Goal: Task Accomplishment & Management: Manage account settings

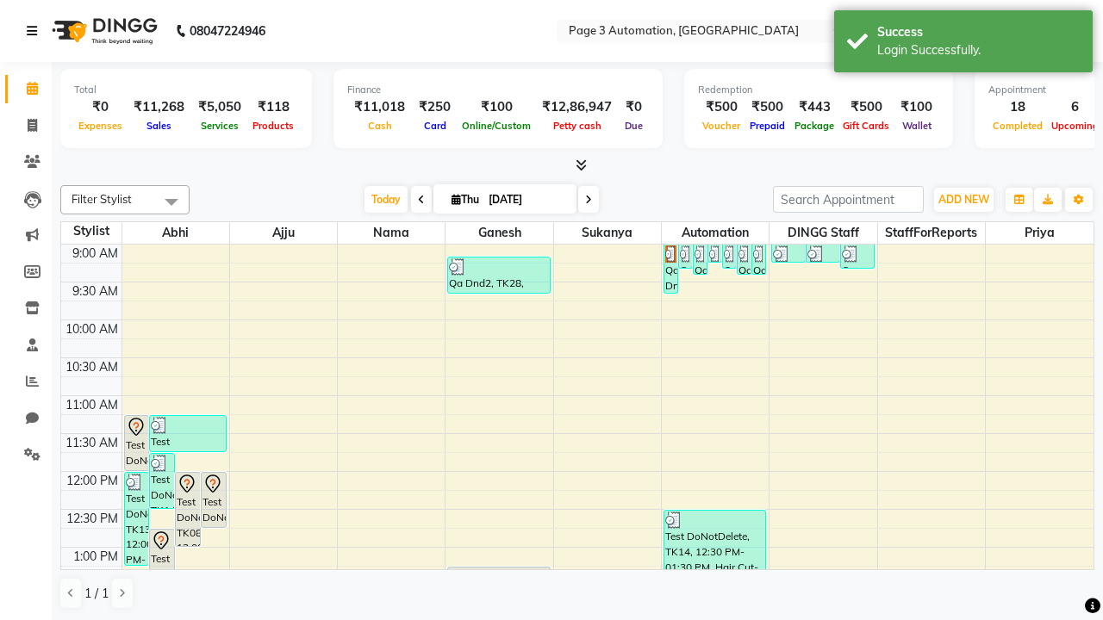
click at [35, 31] on icon at bounding box center [32, 31] width 10 height 12
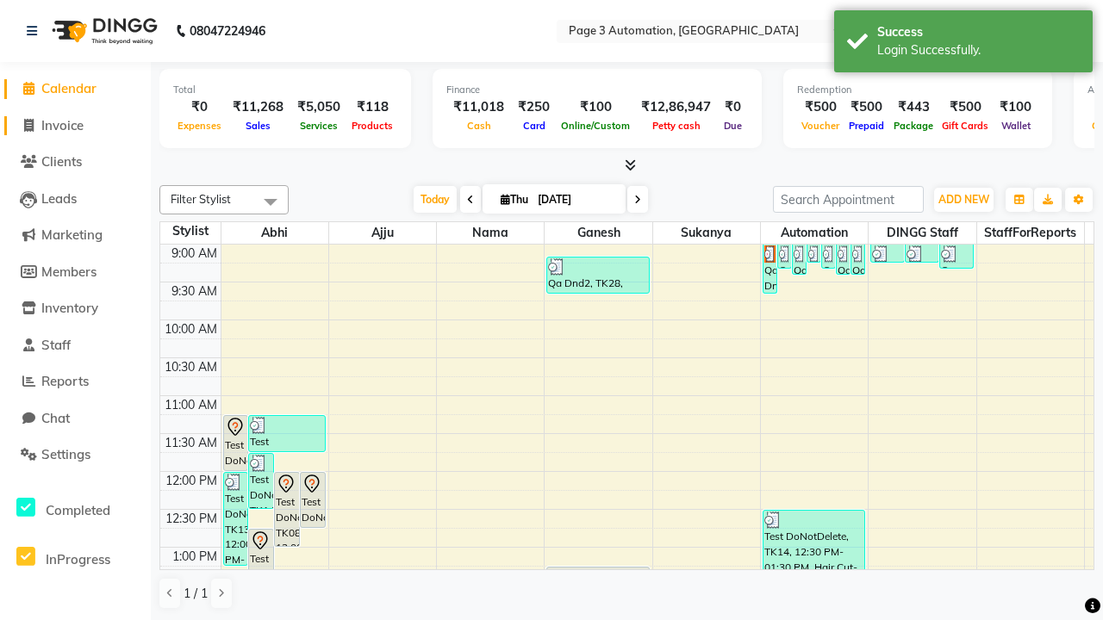
click at [75, 125] on span "Invoice" at bounding box center [62, 125] width 42 height 16
select select "2774"
select select "service"
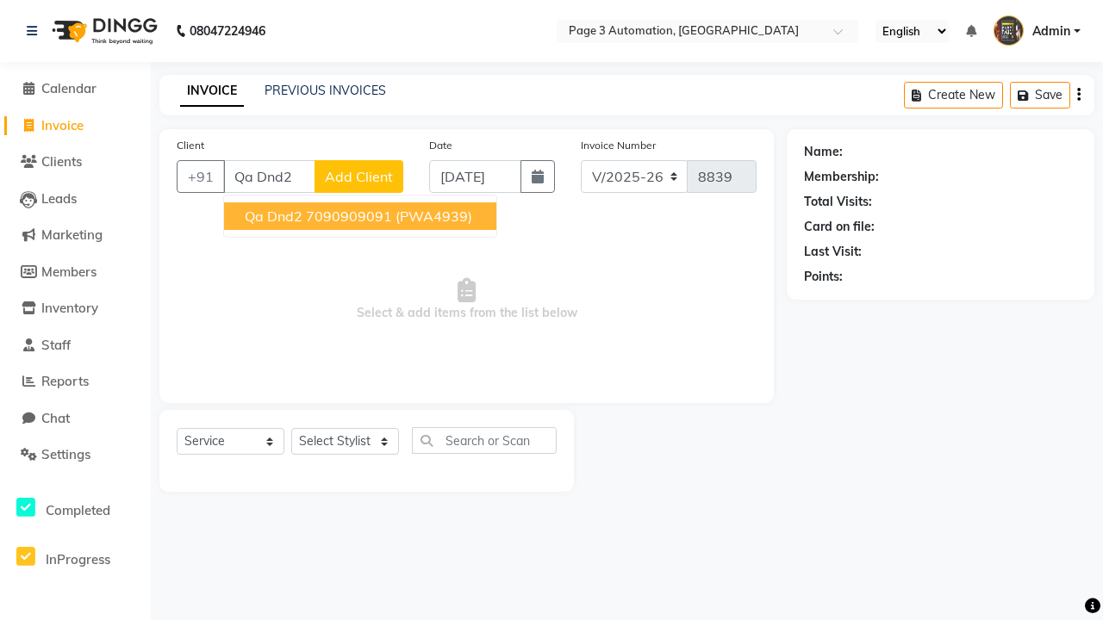
click at [362, 216] on ngb-highlight "7090909091" at bounding box center [349, 216] width 86 height 17
type input "7090909091"
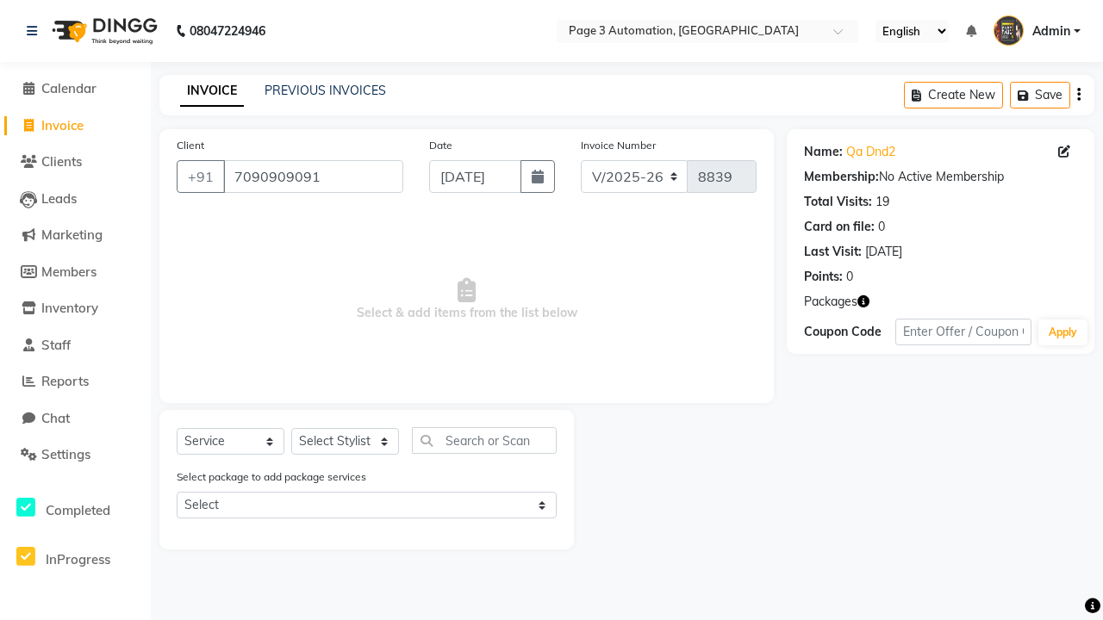
select select "77829"
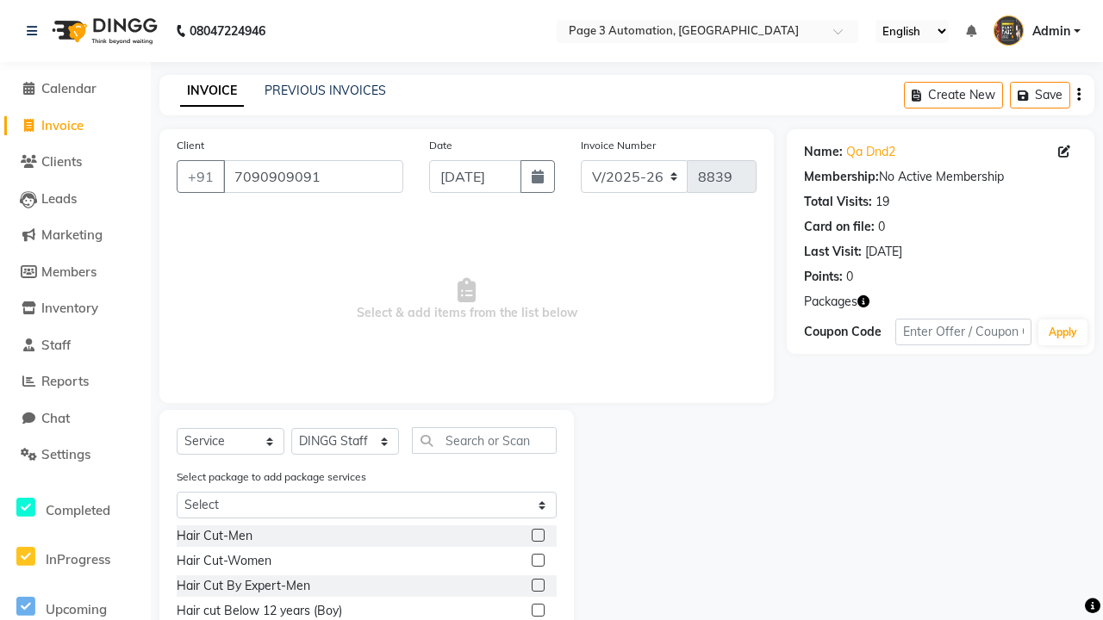
click at [537, 611] on label at bounding box center [538, 610] width 13 height 13
click at [537, 611] on input "checkbox" at bounding box center [537, 611] width 11 height 11
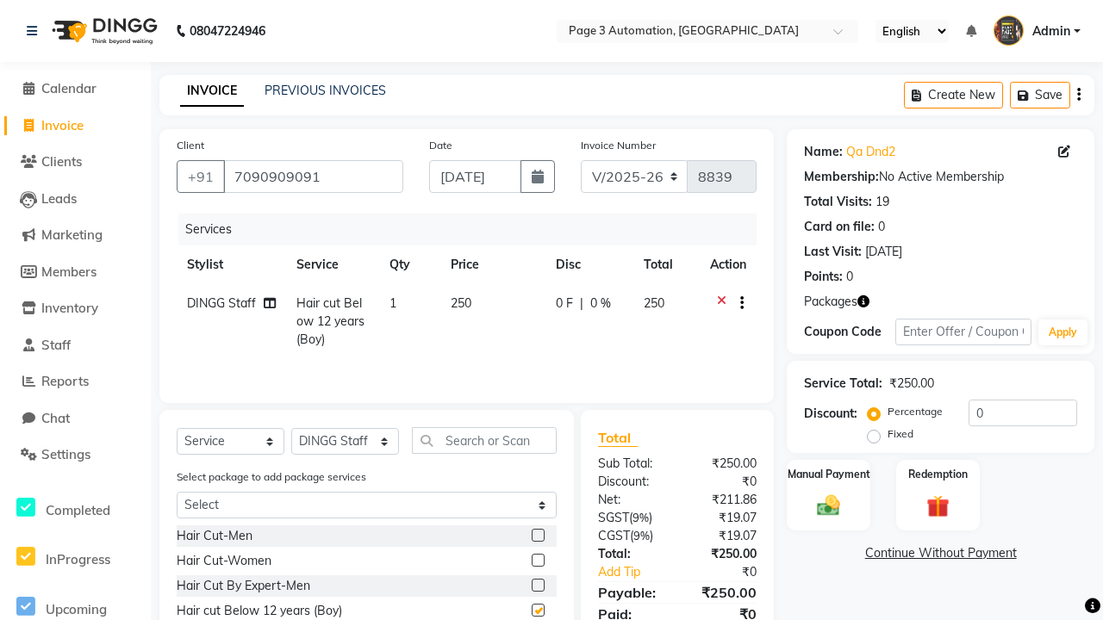
click at [940, 553] on link "Continue Without Payment" at bounding box center [940, 554] width 301 height 18
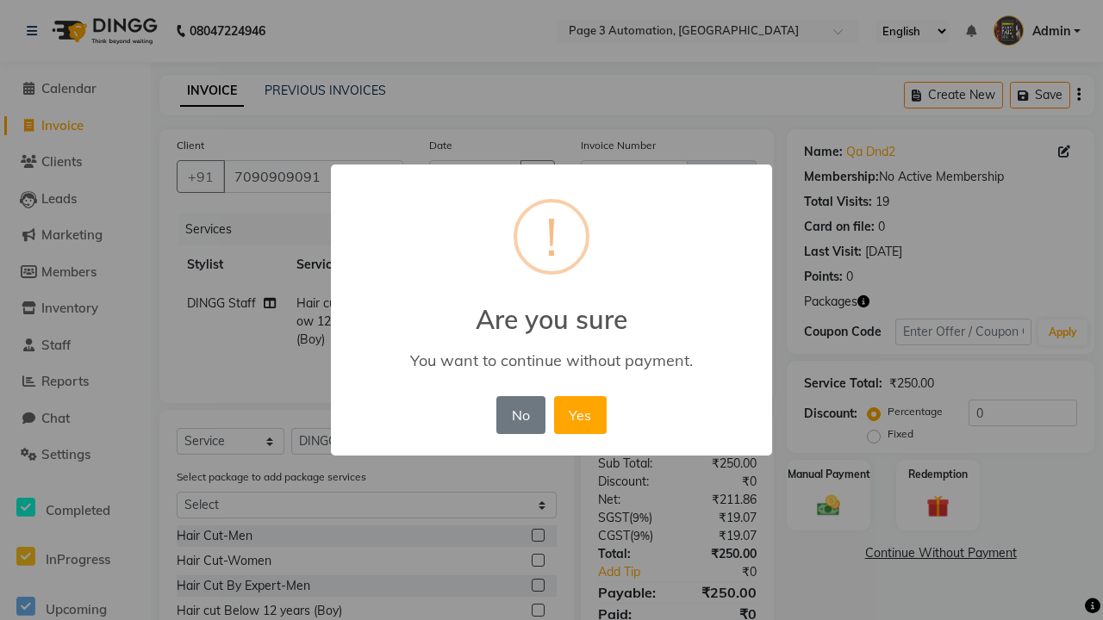
checkbox input "false"
click at [580, 414] on button "Yes" at bounding box center [580, 415] width 53 height 38
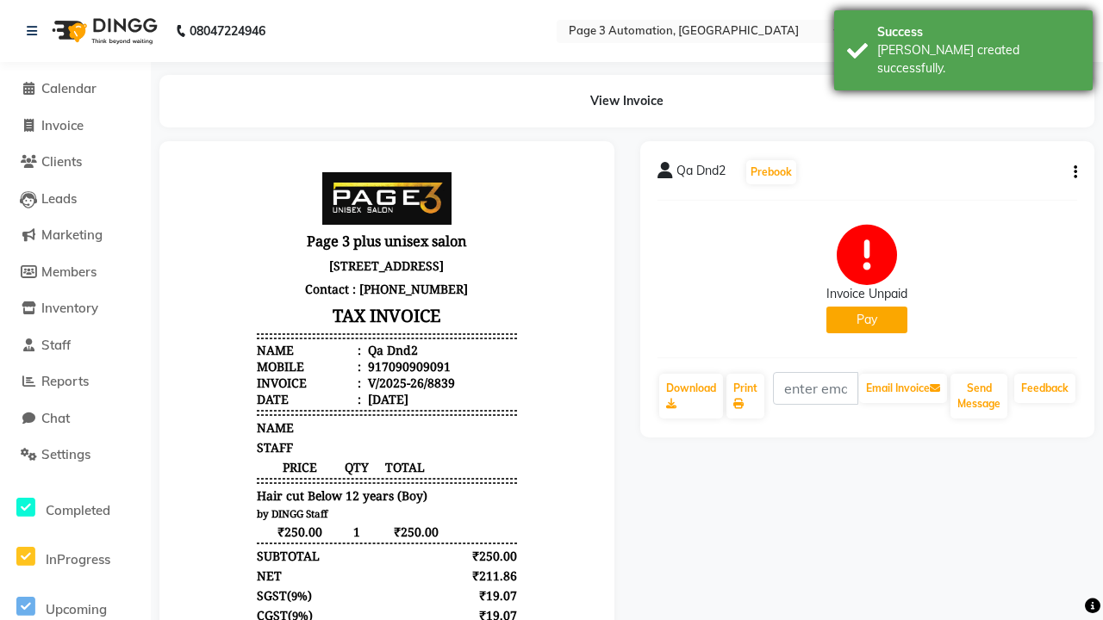
click at [963, 44] on div "[PERSON_NAME] created successfully." at bounding box center [978, 59] width 202 height 36
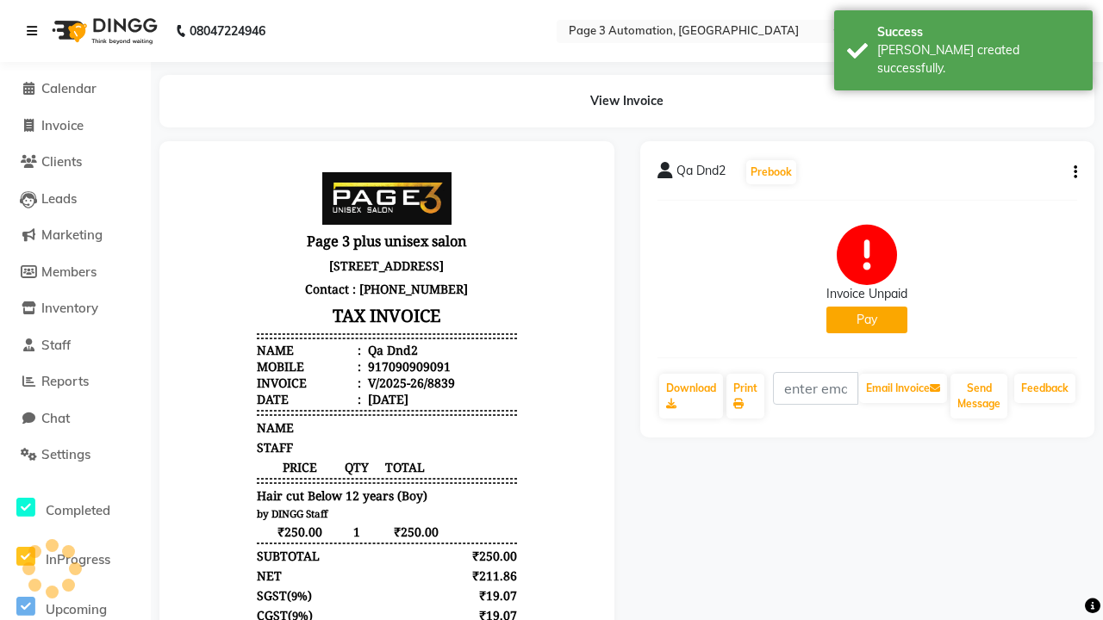
click at [35, 31] on icon at bounding box center [32, 31] width 10 height 12
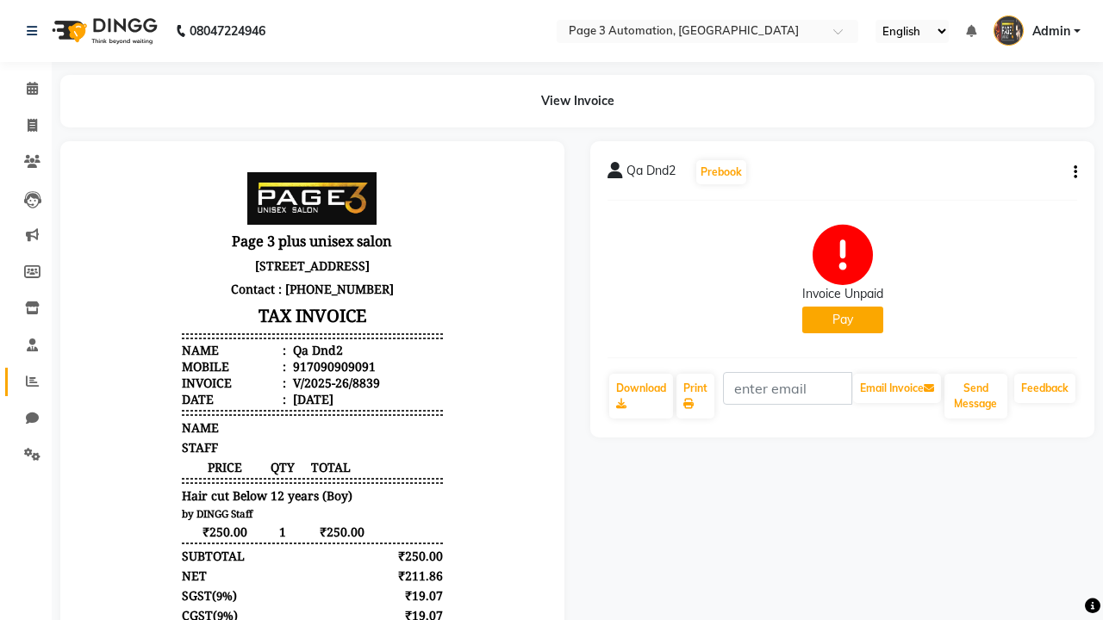
click at [26, 382] on icon at bounding box center [32, 381] width 13 height 13
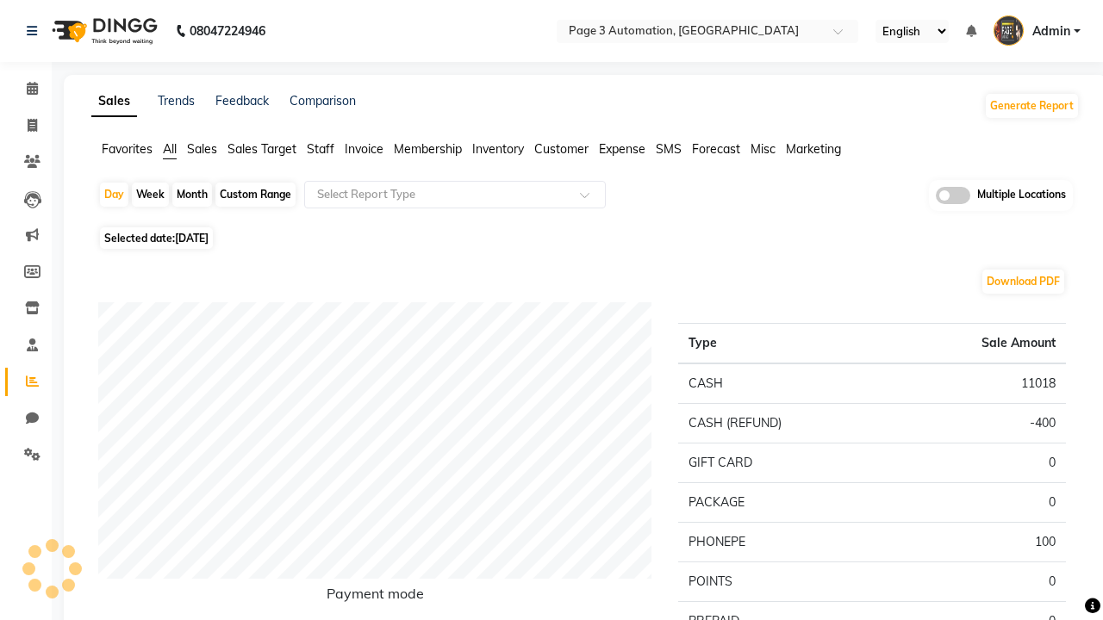
type input "Invoice unpaid"
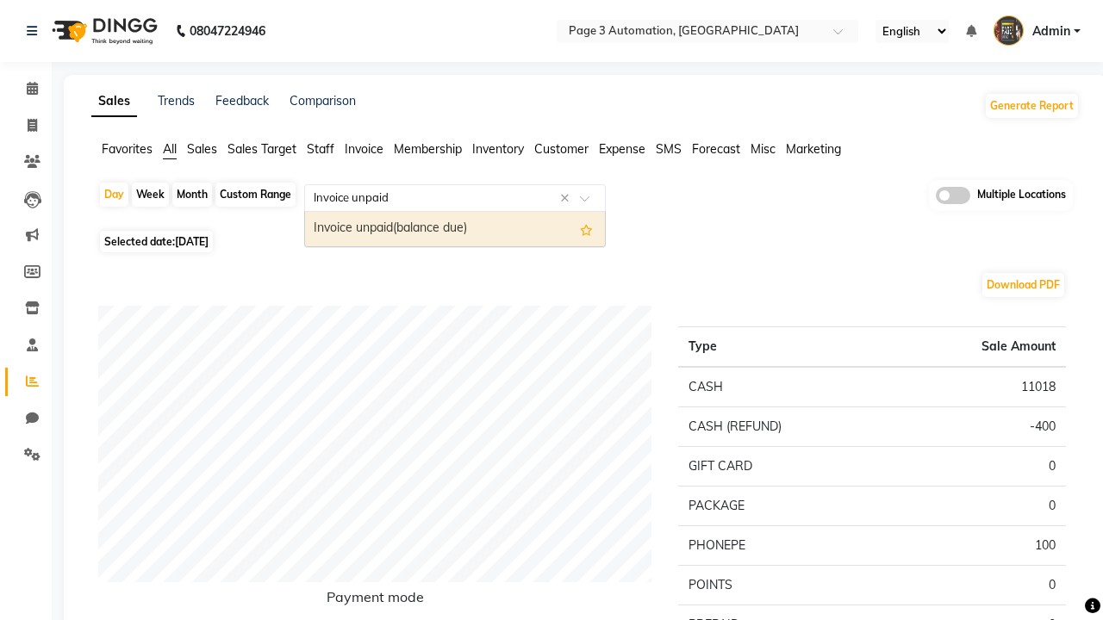
click at [455, 229] on div "Invoice unpaid(balance due)" at bounding box center [455, 229] width 300 height 34
select select "full_report"
select select "csv"
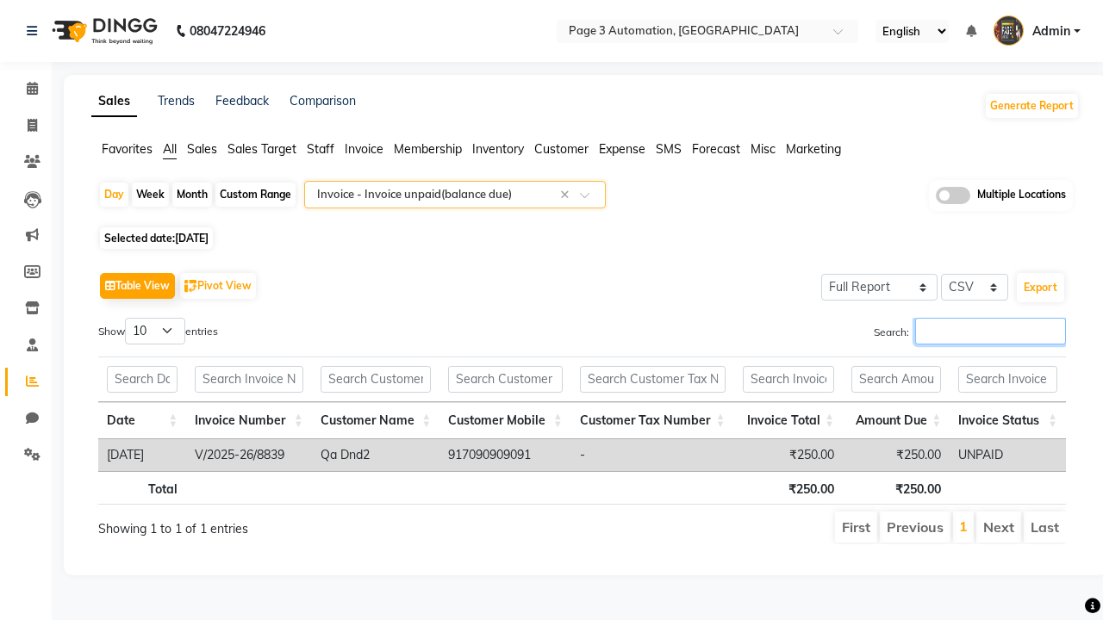
type input "V/2025-26/8839"
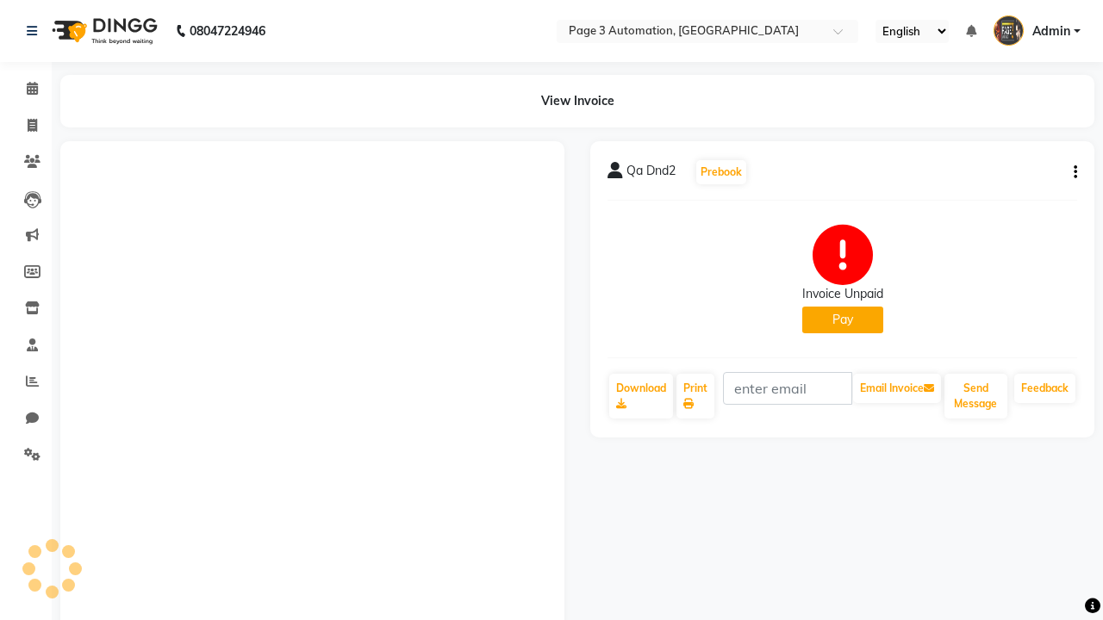
click at [842, 320] on button "Pay" at bounding box center [842, 320] width 81 height 27
select select "1"
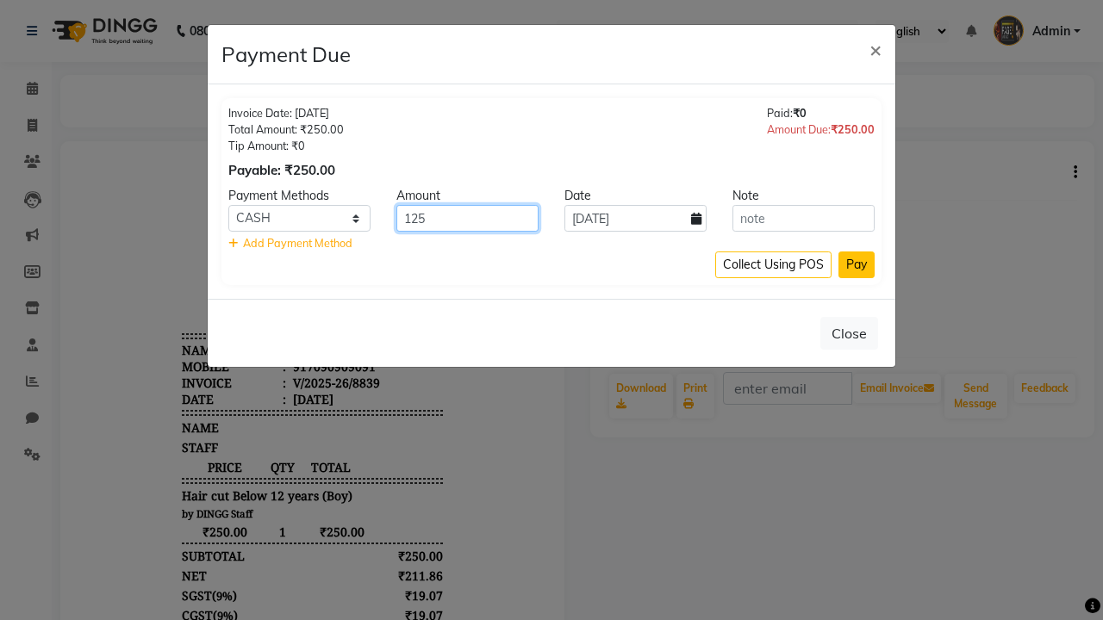
type input "125"
click at [856, 265] on button "Pay" at bounding box center [856, 265] width 36 height 27
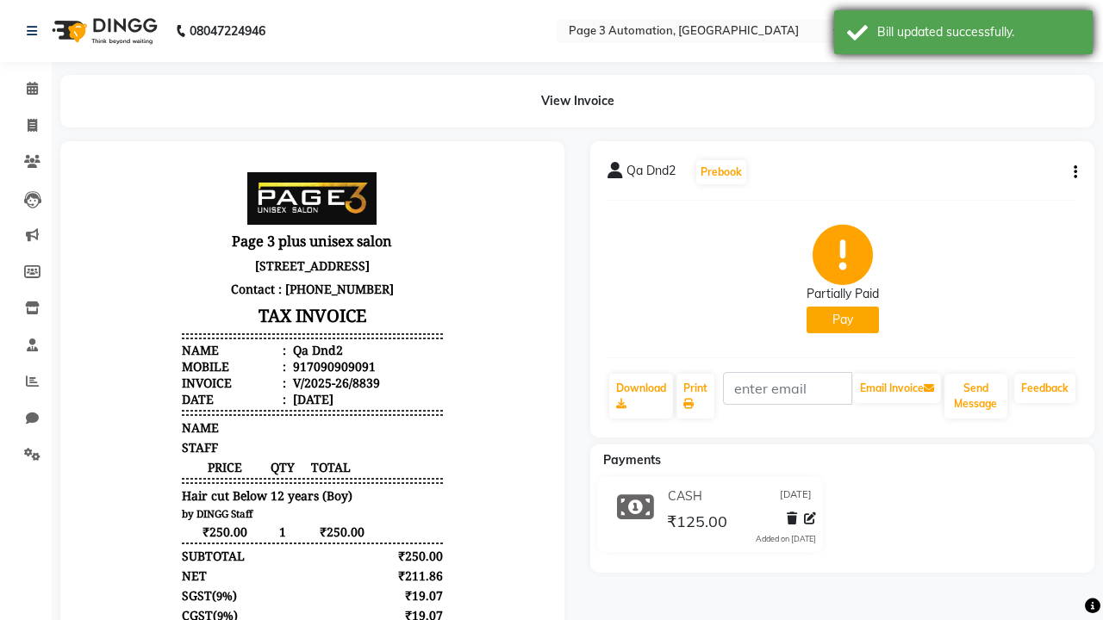
click at [963, 34] on div "Bill updated successfully." at bounding box center [978, 32] width 202 height 18
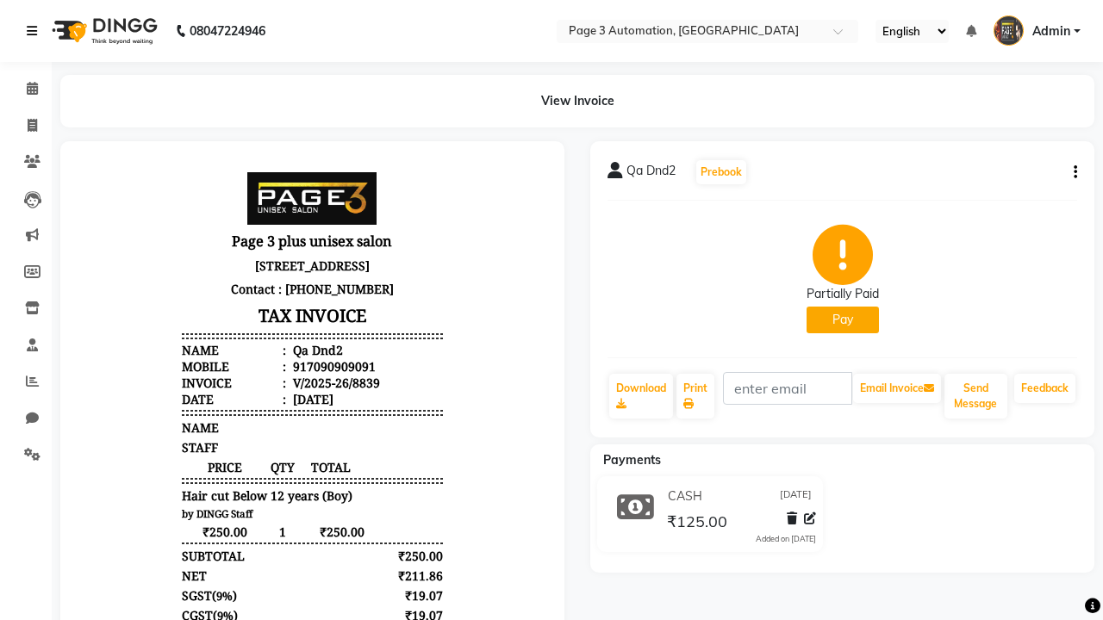
click at [35, 31] on icon at bounding box center [32, 31] width 10 height 12
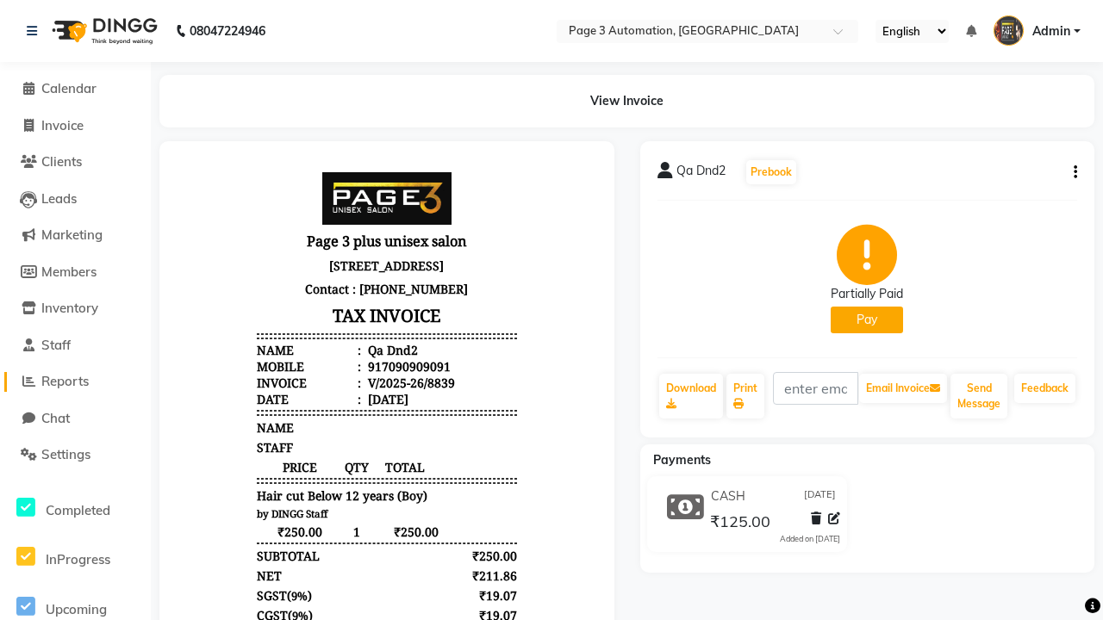
click at [75, 382] on span "Reports" at bounding box center [64, 381] width 47 height 16
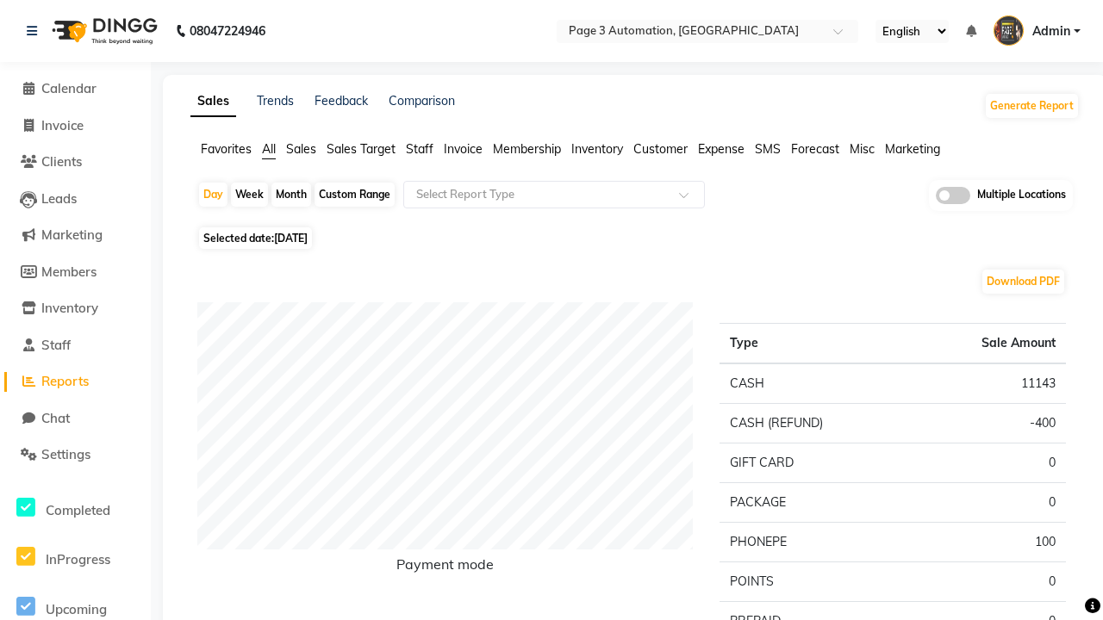
type input "Invoice unpaid"
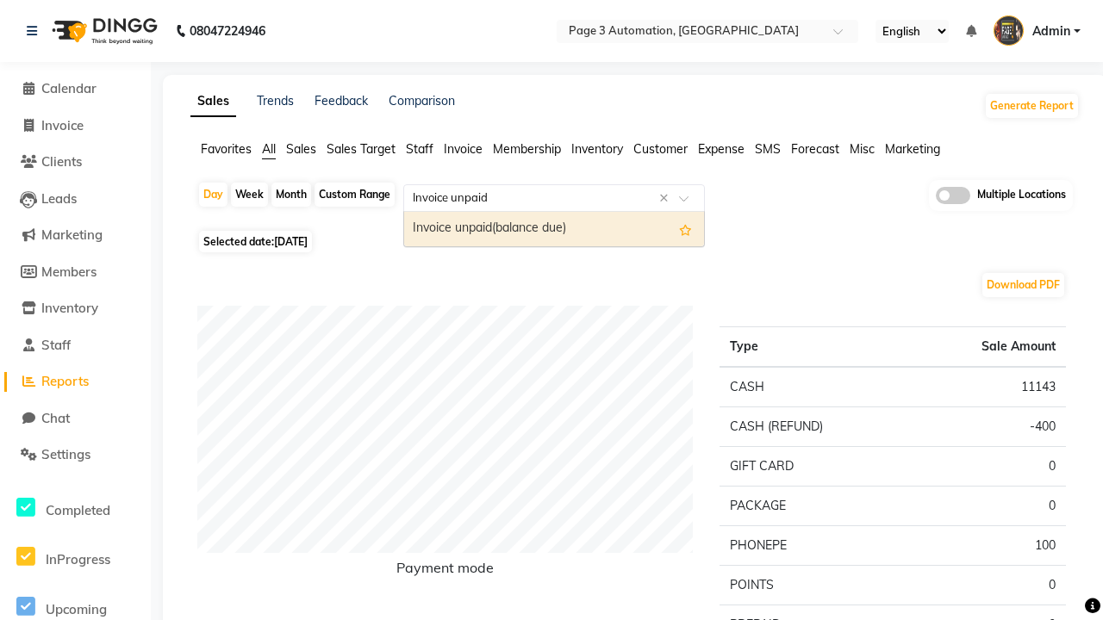
click at [554, 229] on div "Invoice unpaid(balance due)" at bounding box center [554, 229] width 300 height 34
select select "full_report"
select select "csv"
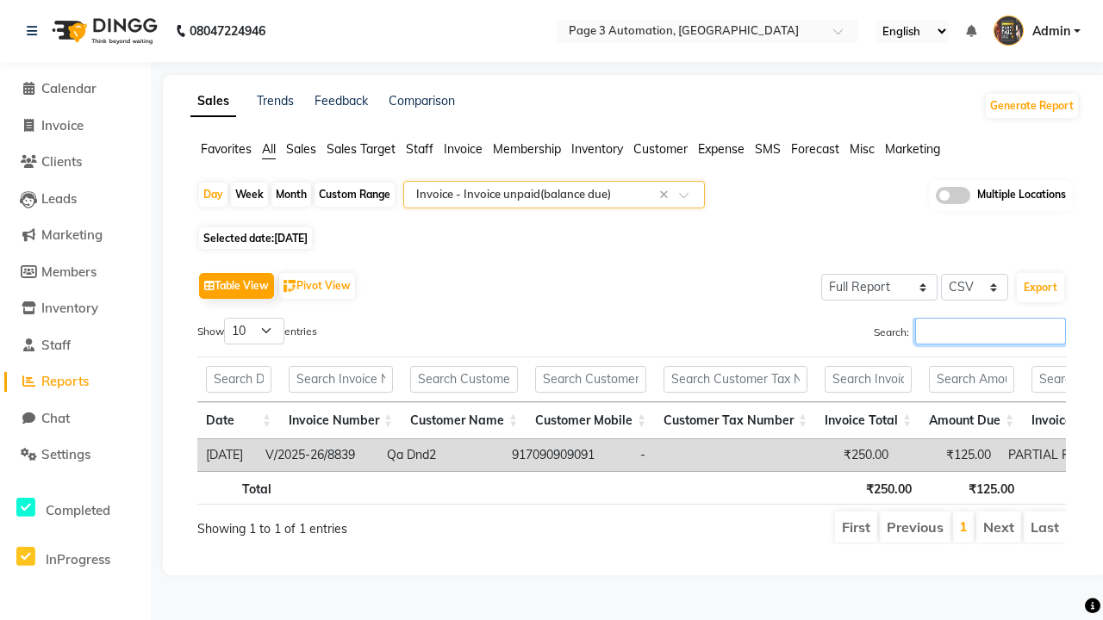
type input "V/2025-26/8839"
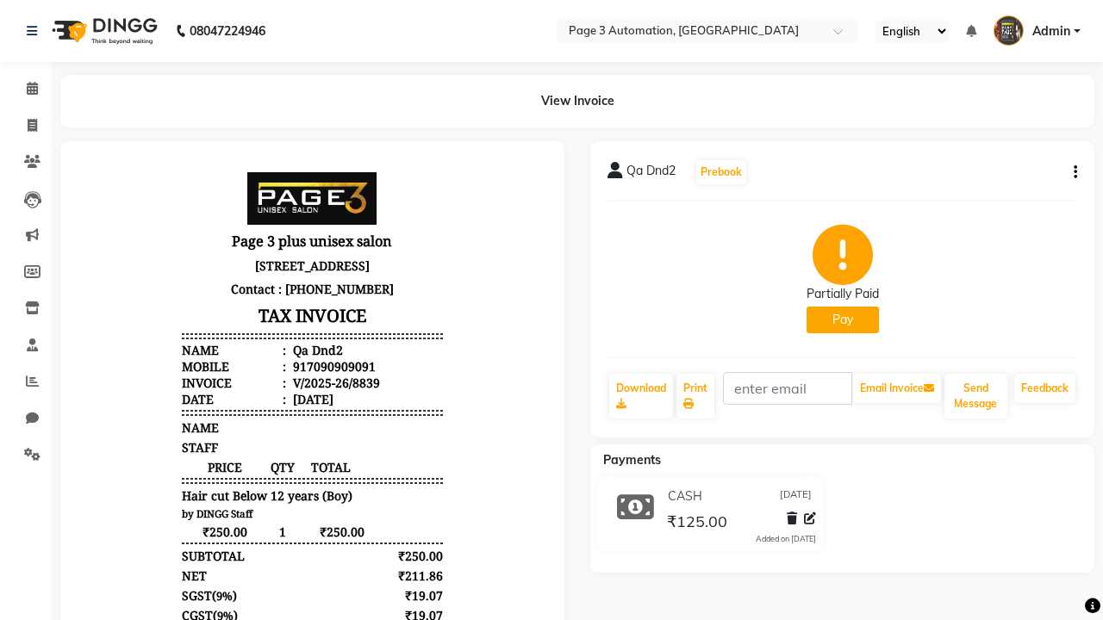
click at [842, 320] on button "Pay" at bounding box center [842, 320] width 72 height 27
select select "1"
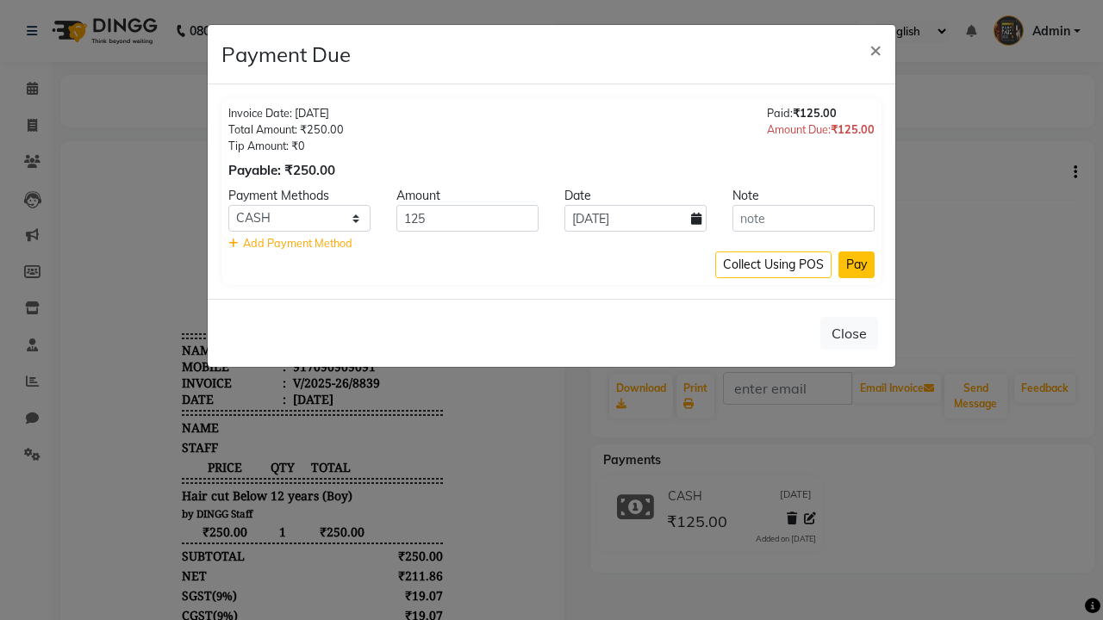
click at [856, 265] on button "Pay" at bounding box center [856, 265] width 36 height 27
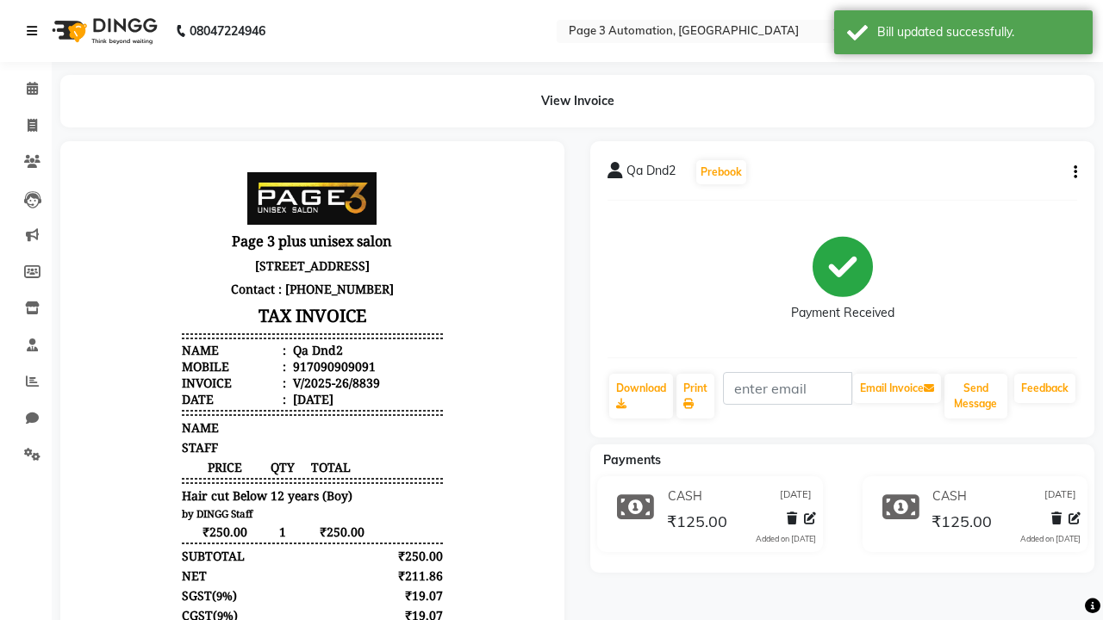
click at [963, 34] on div "Bill updated successfully." at bounding box center [978, 32] width 202 height 18
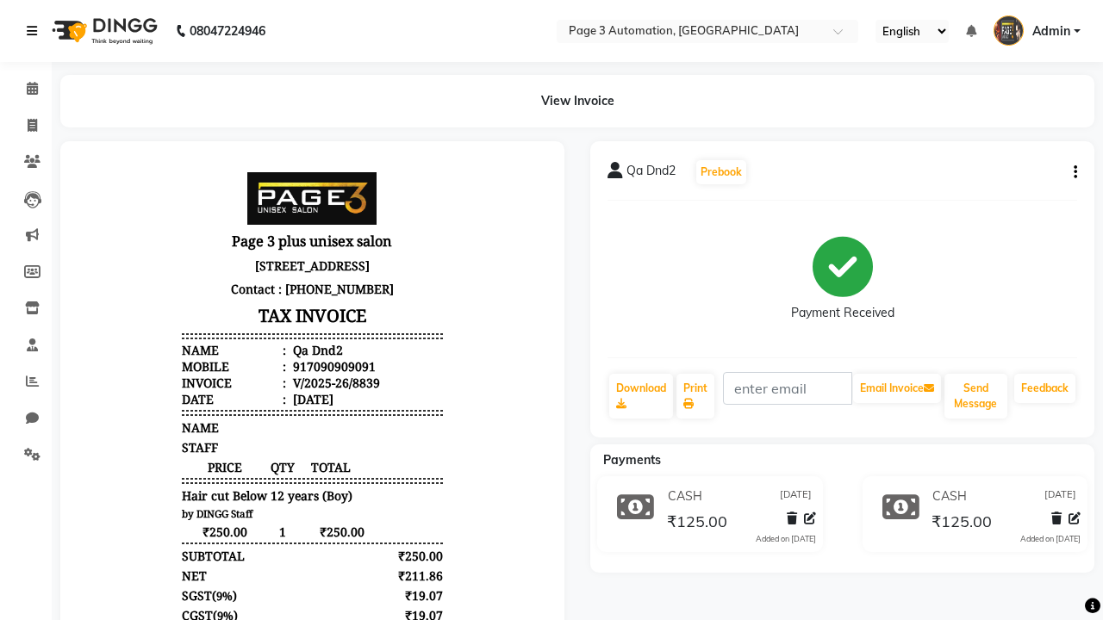
click at [35, 31] on icon at bounding box center [32, 31] width 10 height 12
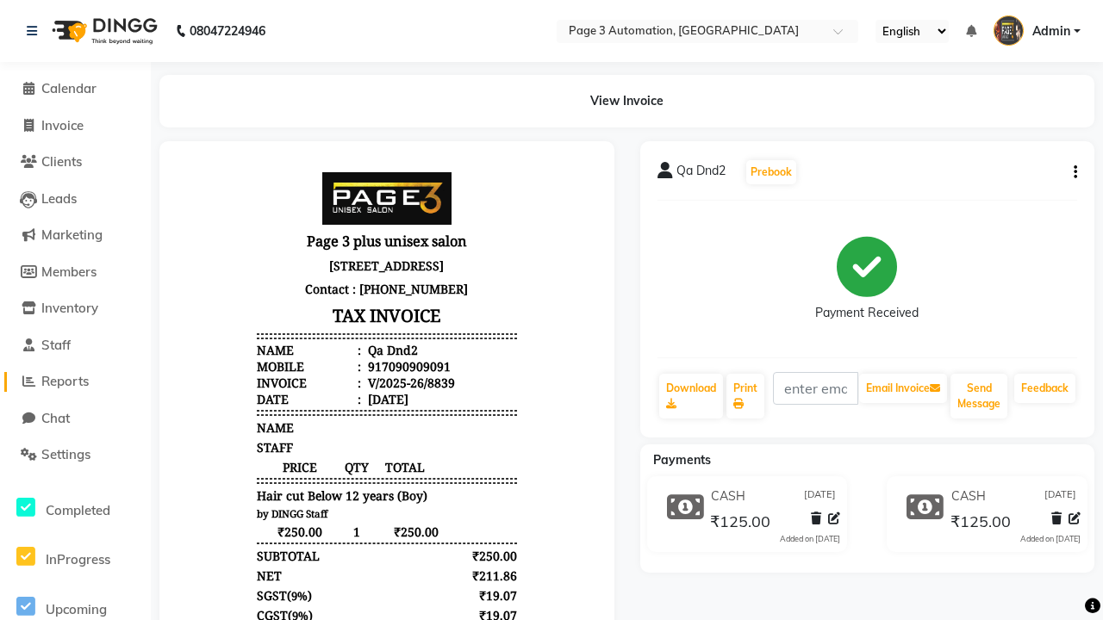
click at [75, 382] on span "Reports" at bounding box center [64, 381] width 47 height 16
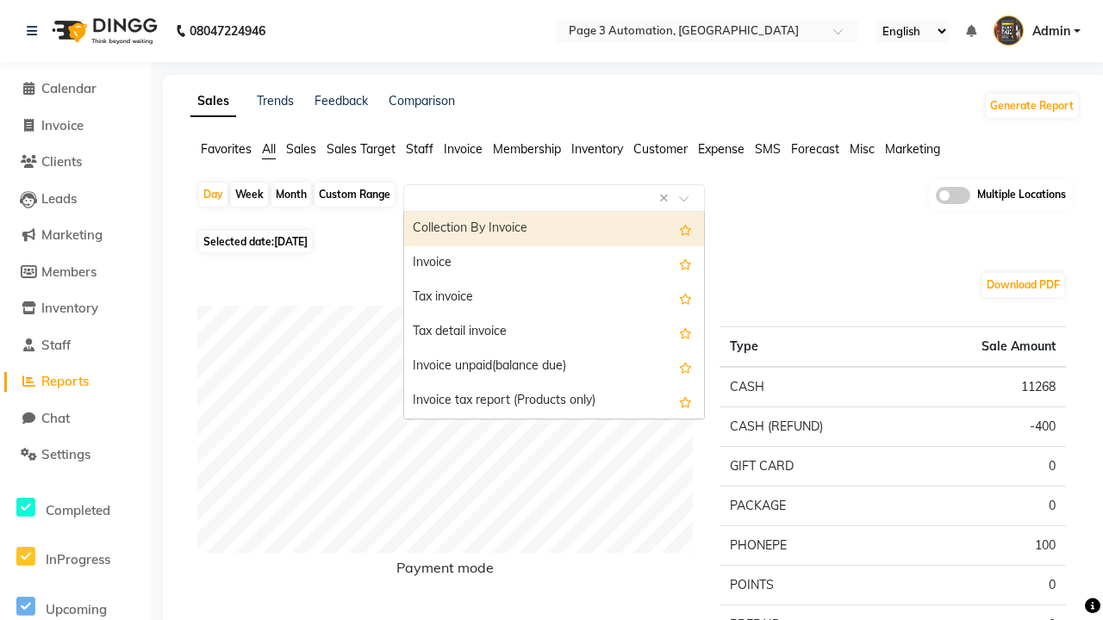
type input "Invoice"
click at [554, 264] on div "Invoice" at bounding box center [554, 263] width 300 height 34
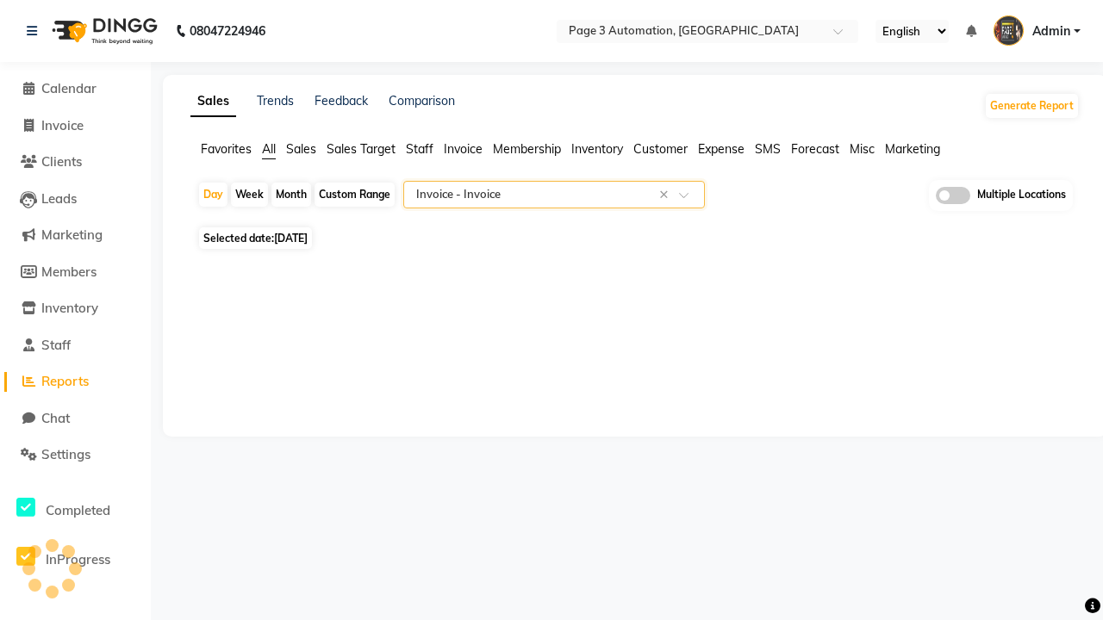
select select "full_report"
select select "csv"
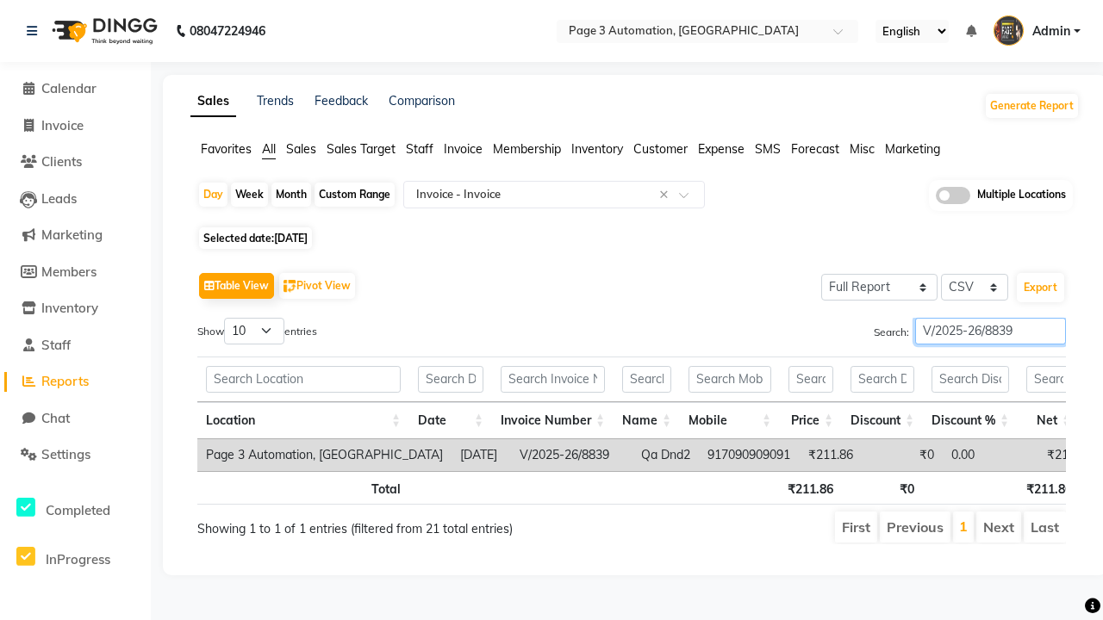
type input "V/2025-26/8839"
click at [1037, 31] on span "Admin" at bounding box center [1051, 31] width 38 height 18
